Goal: Task Accomplishment & Management: Manage account settings

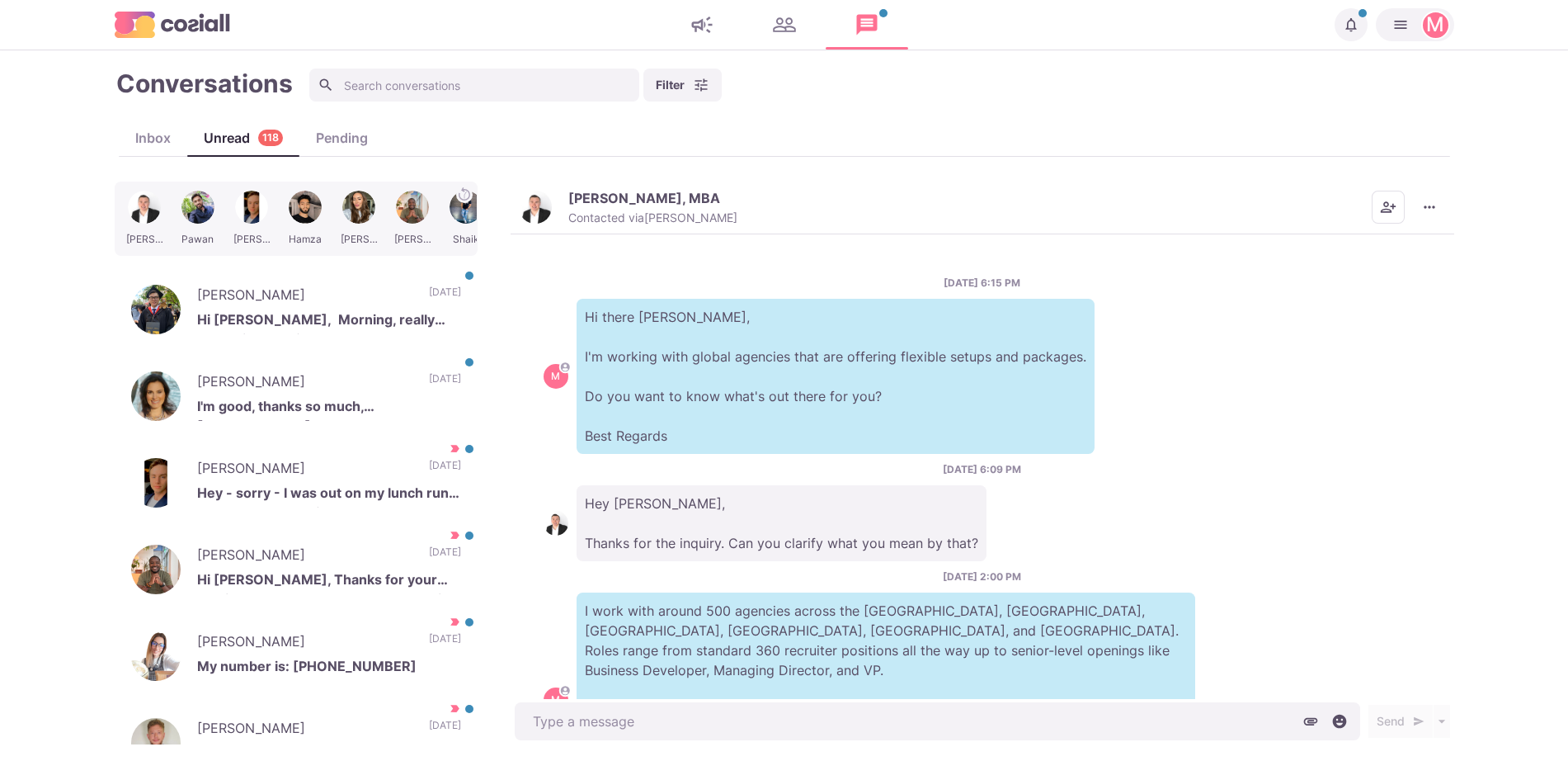
scroll to position [32, 0]
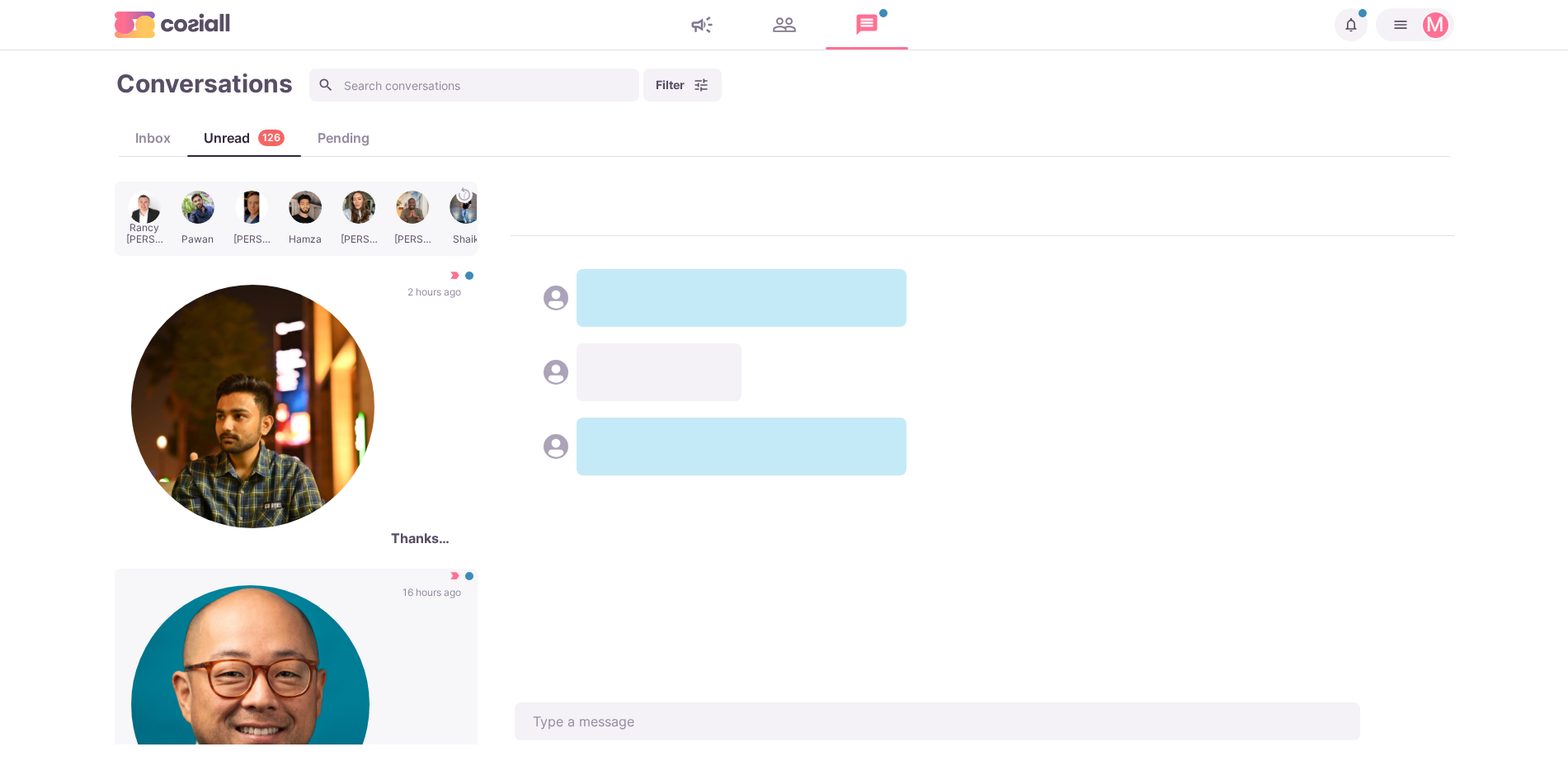
click at [403, 585] on p "16 hours ago" at bounding box center [432, 704] width 59 height 238
click at [407, 666] on button "Mark as Not Important" at bounding box center [395, 676] width 128 height 21
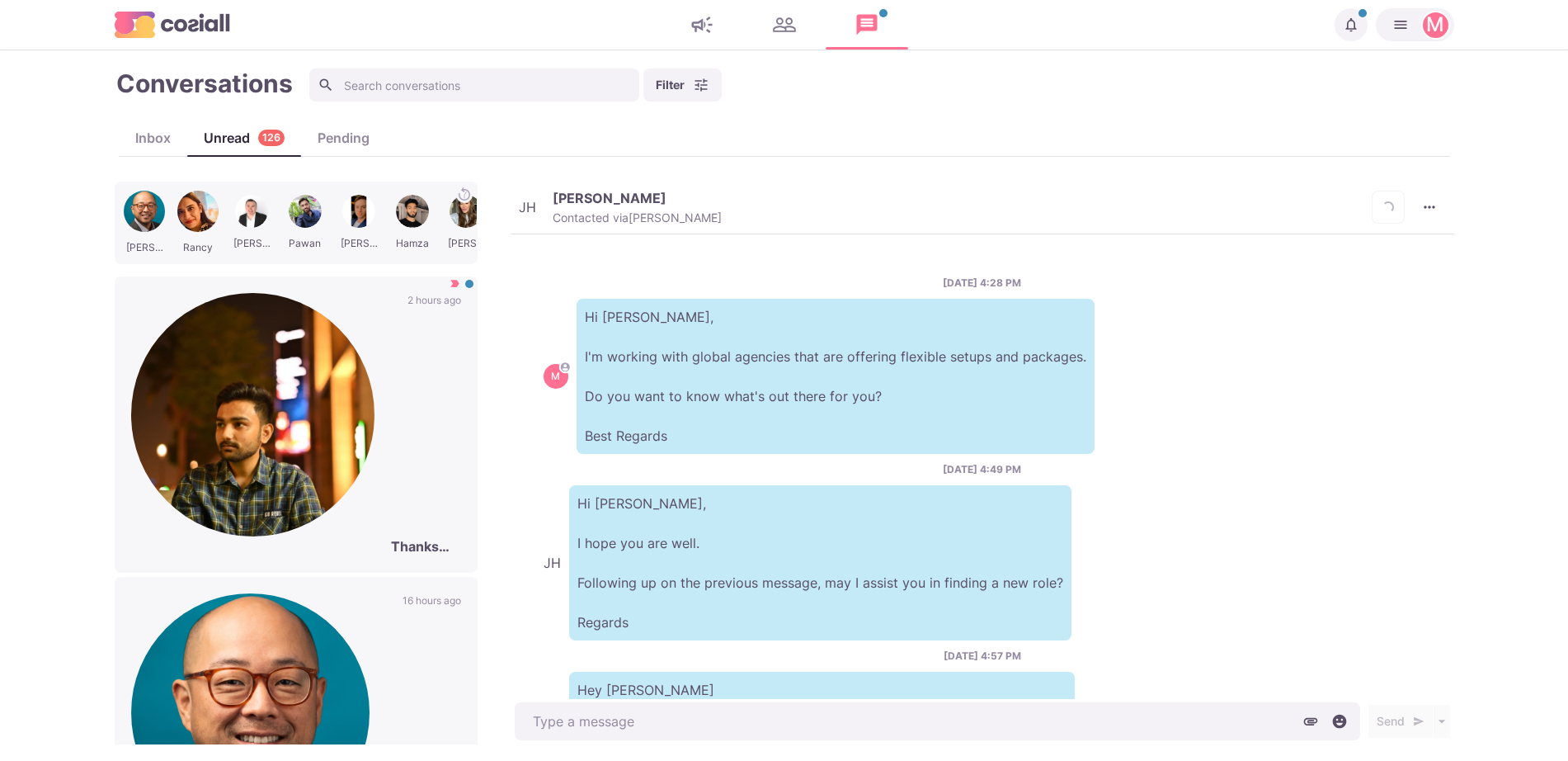
click at [377, 299] on div "[PERSON_NAME] Thanks [PERSON_NAME], will do 2 hours ago" at bounding box center [296, 424] width 363 height 296
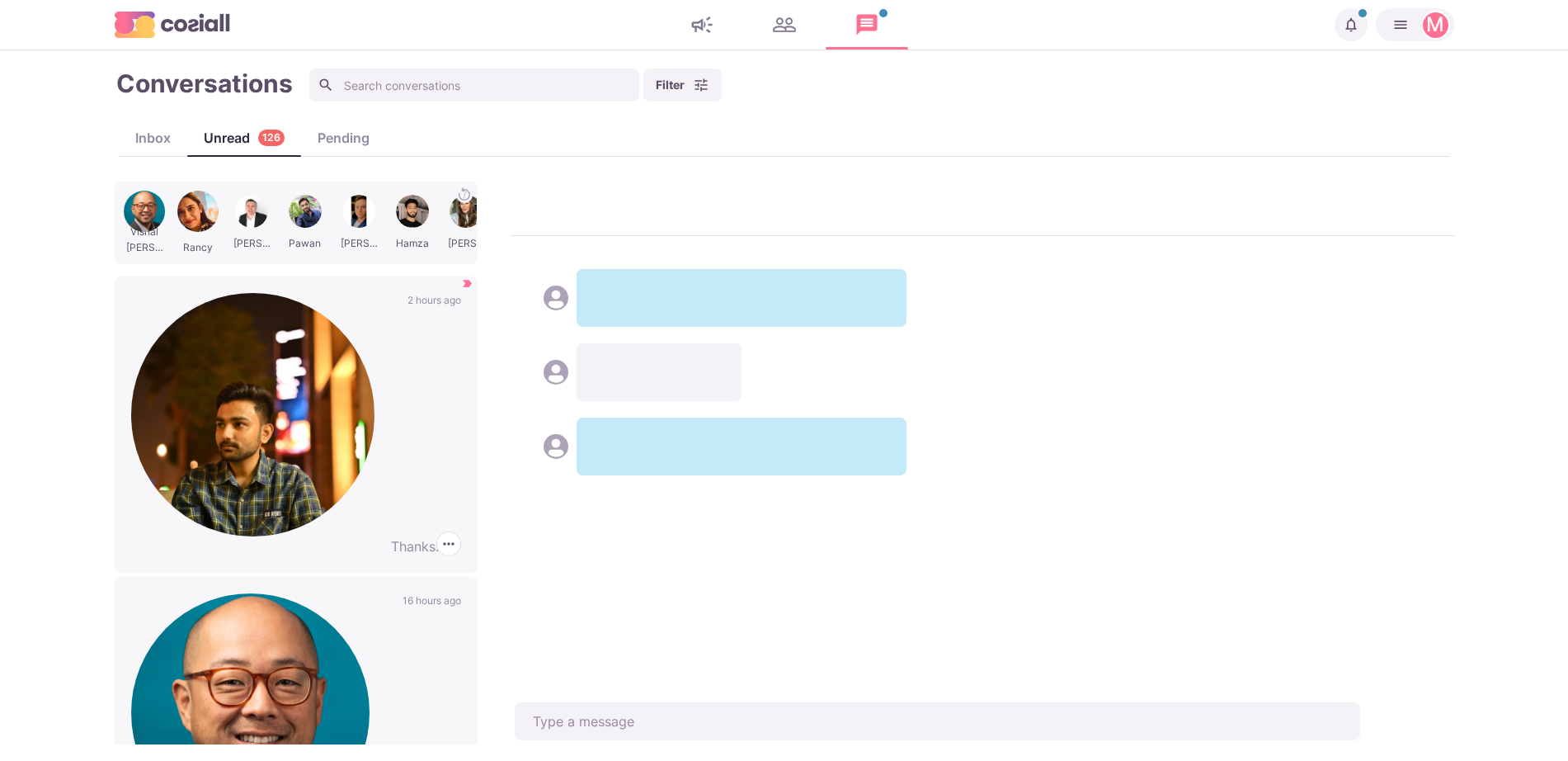
click at [440, 536] on icon "button" at bounding box center [449, 544] width 17 height 17
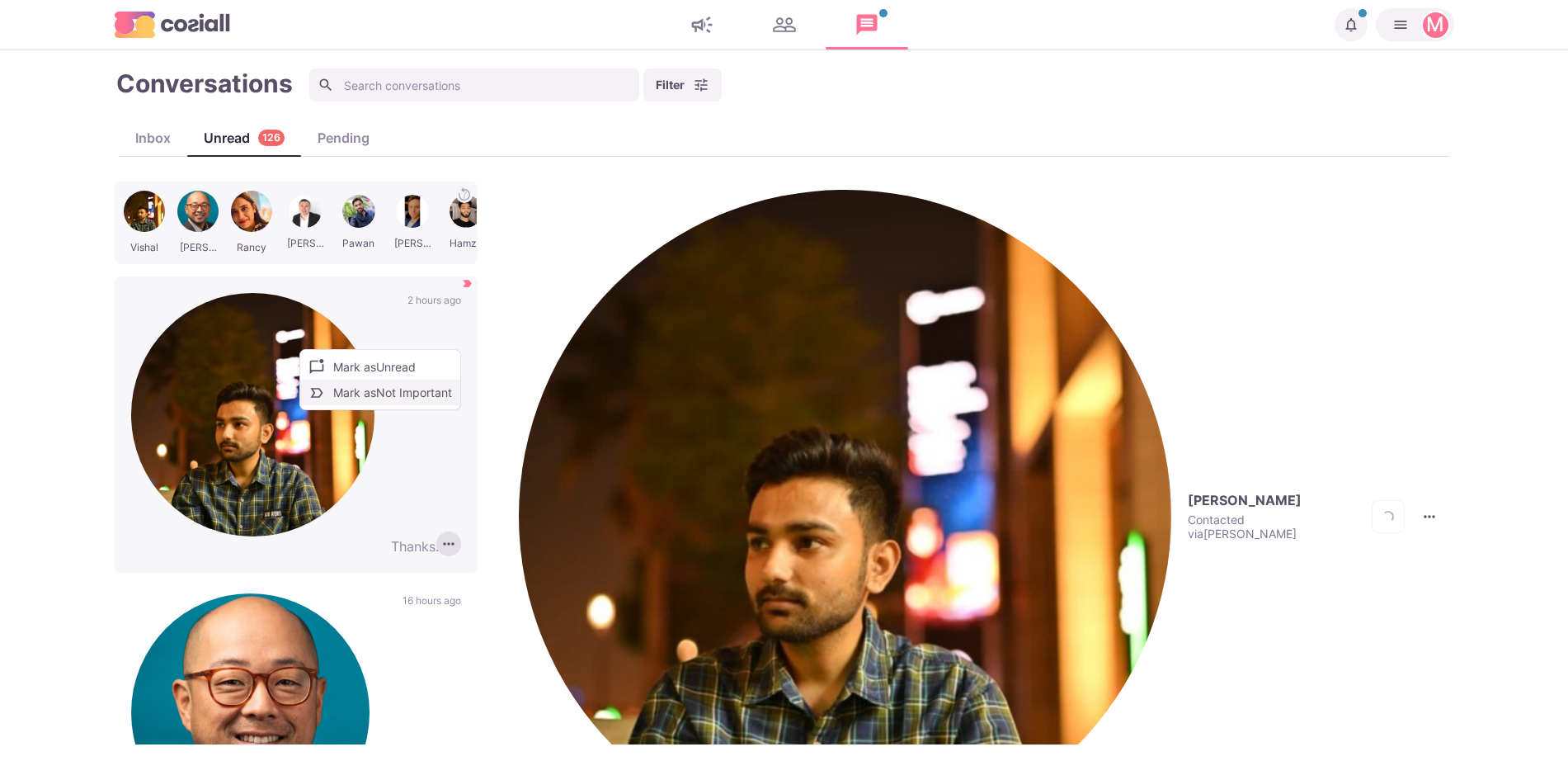
scroll to position [694, 0]
click at [391, 387] on button "Mark as Not Important" at bounding box center [379, 392] width 160 height 25
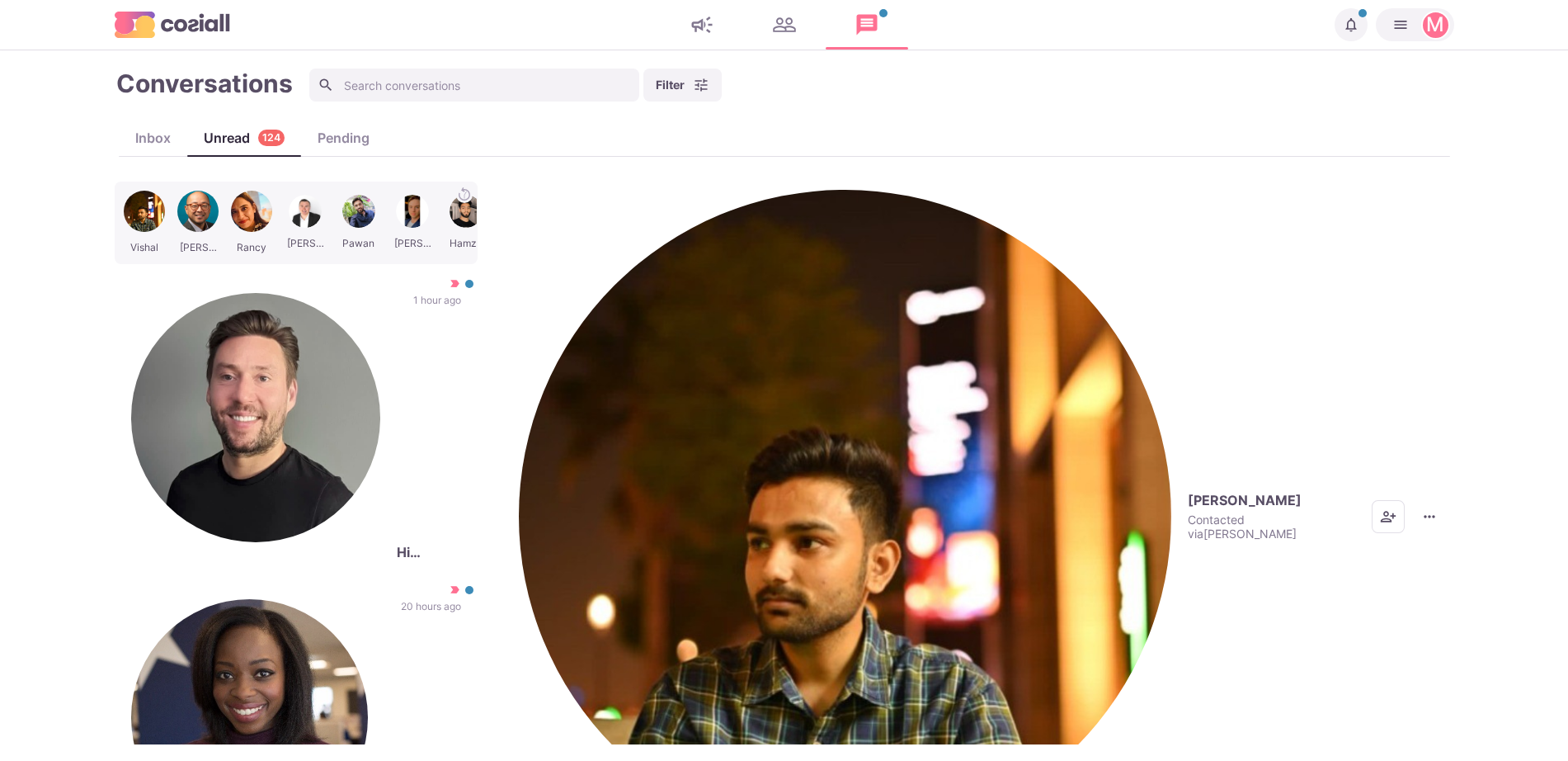
type textarea "x"
